Goal: Consume media (video, audio)

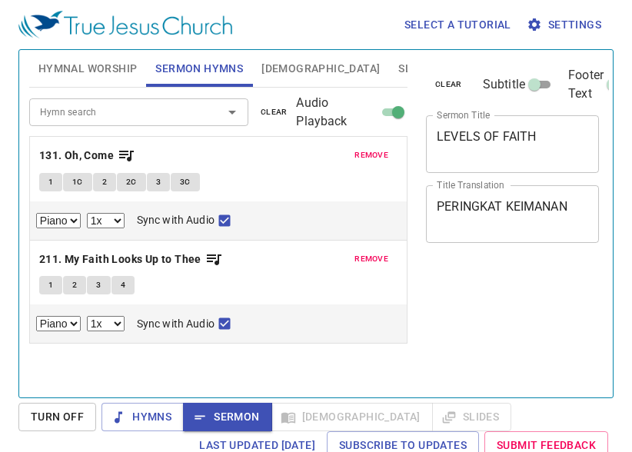
select select "1"
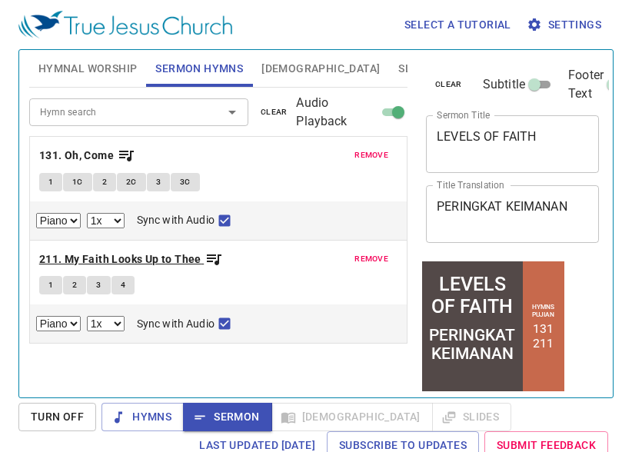
click at [175, 254] on b "211. My Faith Looks Up to Thee" at bounding box center [120, 259] width 162 height 19
click at [175, 258] on b "211. My Faith Looks Up to Thee" at bounding box center [120, 259] width 162 height 19
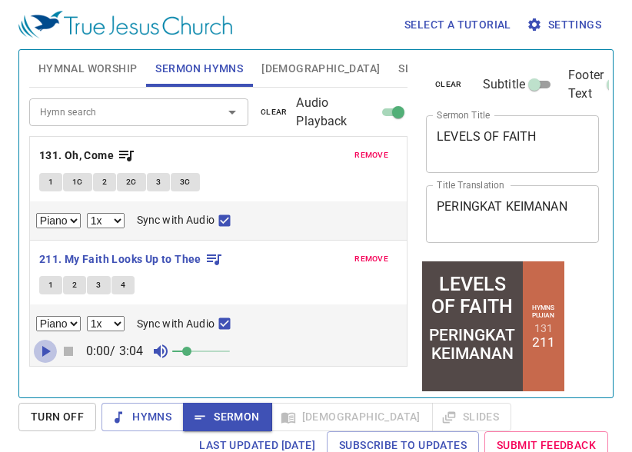
click at [42, 358] on icon "button" at bounding box center [45, 351] width 18 height 18
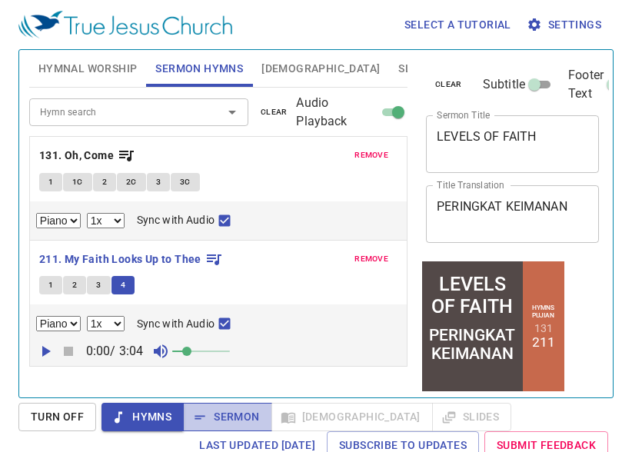
click at [207, 416] on icon "button" at bounding box center [199, 417] width 15 height 15
